Goal: Find contact information: Find contact information

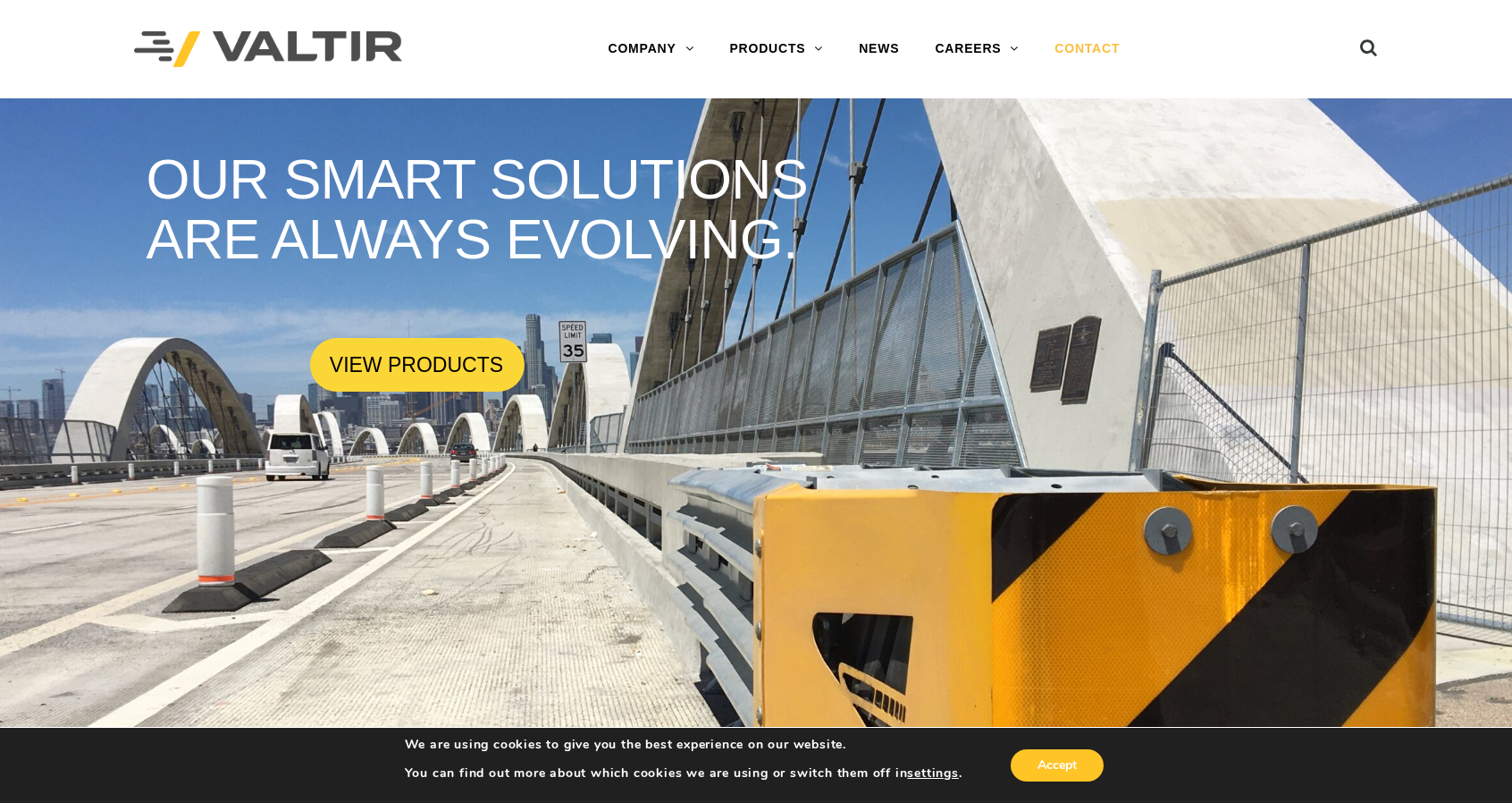
click at [1093, 46] on link "CONTACT" at bounding box center [1087, 49] width 101 height 35
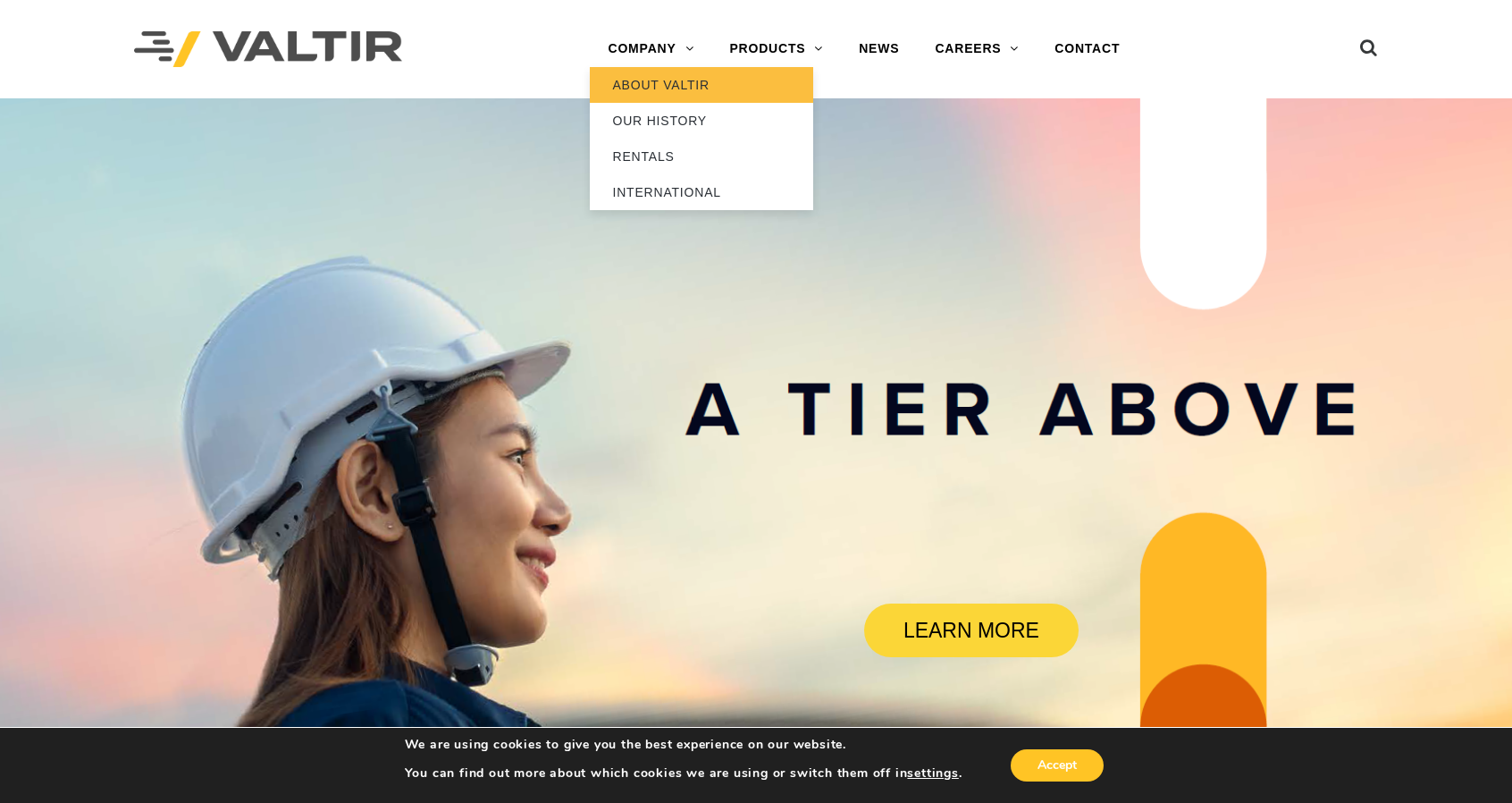
click at [659, 86] on link "ABOUT VALTIR" at bounding box center [702, 84] width 223 height 35
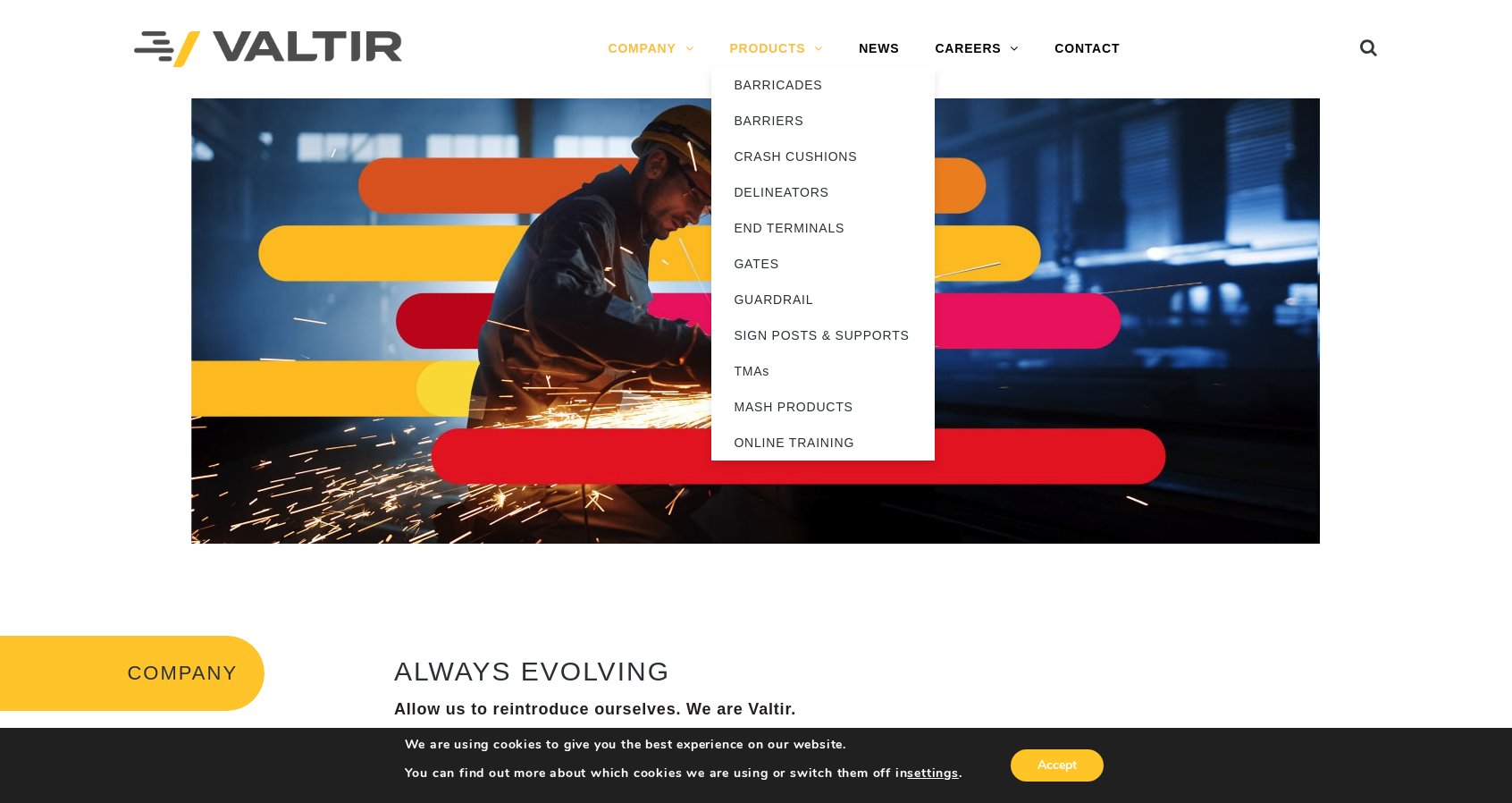
click at [798, 45] on link "PRODUCTS" at bounding box center [776, 49] width 129 height 35
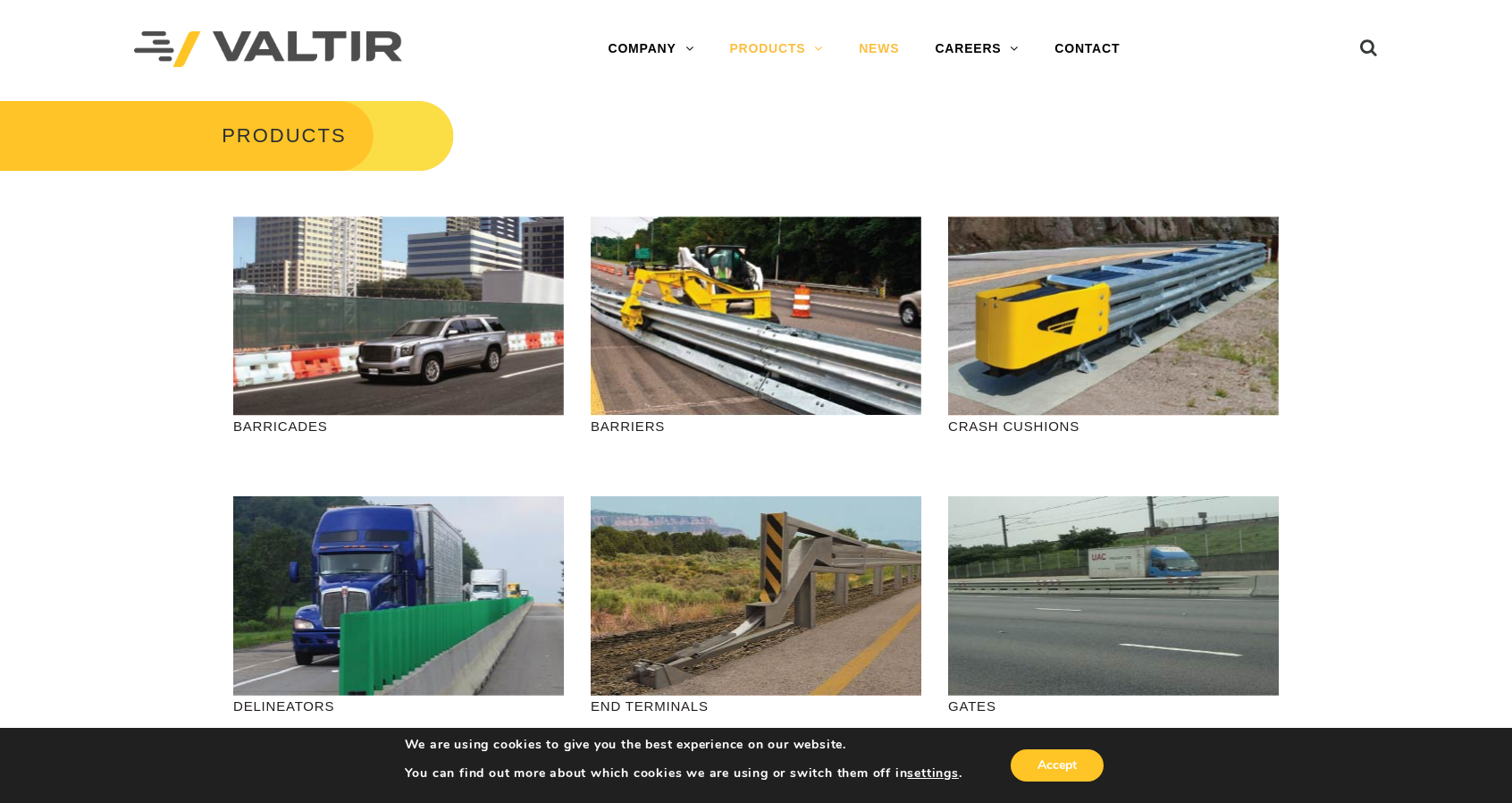
click at [887, 49] on link "NEWS" at bounding box center [879, 49] width 76 height 35
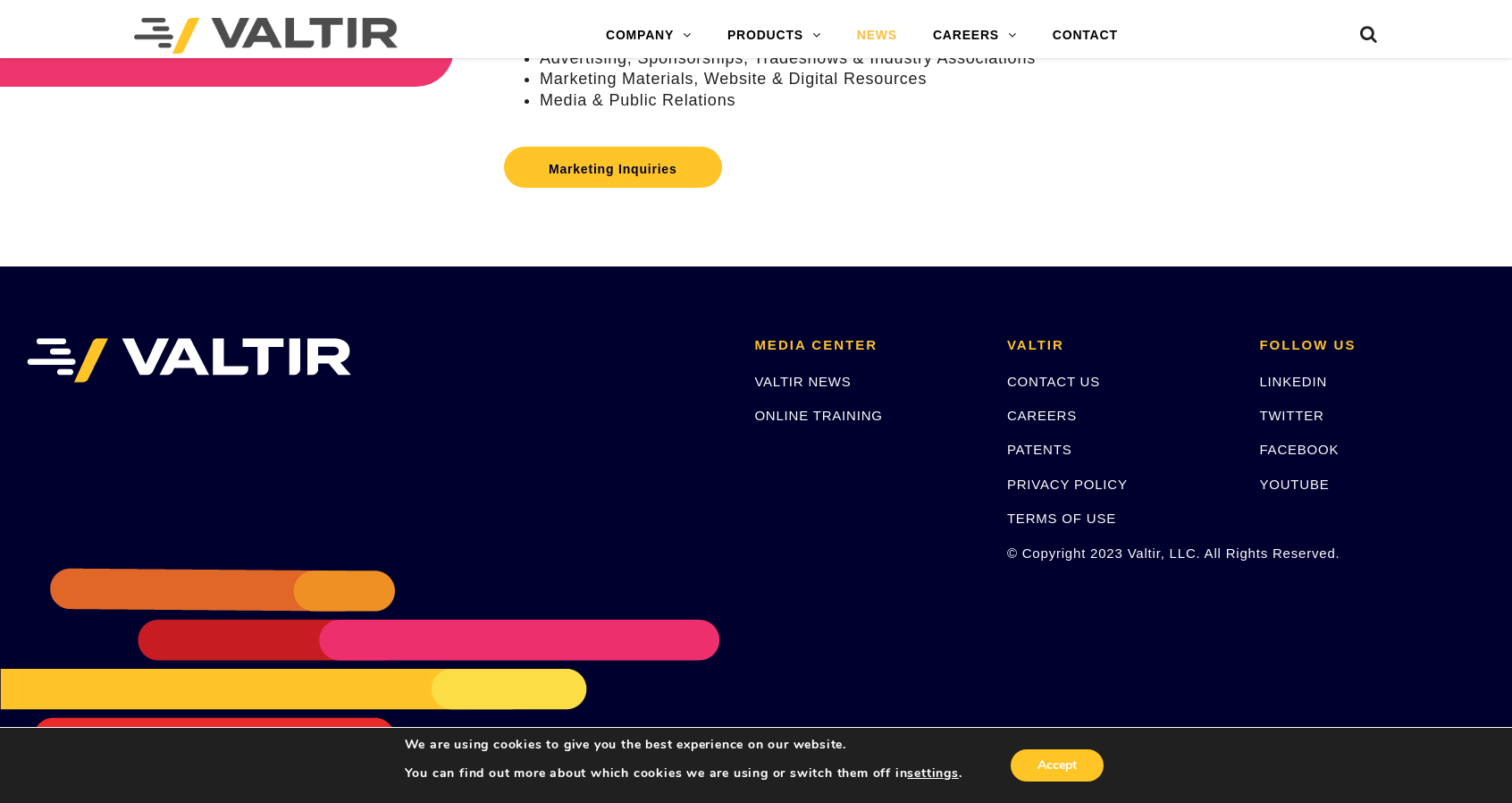
scroll to position [570, 0]
click at [1293, 381] on link "LINKEDIN" at bounding box center [1293, 381] width 68 height 16
click at [1039, 372] on p "CONTACT US" at bounding box center [1120, 381] width 226 height 21
click at [1295, 381] on link "LINKEDIN" at bounding box center [1293, 381] width 68 height 16
